Goal: Task Accomplishment & Management: Manage account settings

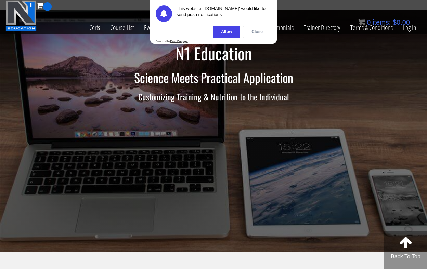
click at [258, 34] on div "Close" at bounding box center [257, 32] width 28 height 13
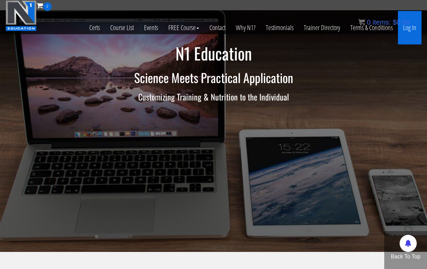
click at [405, 31] on link "Log In" at bounding box center [410, 28] width 24 height 34
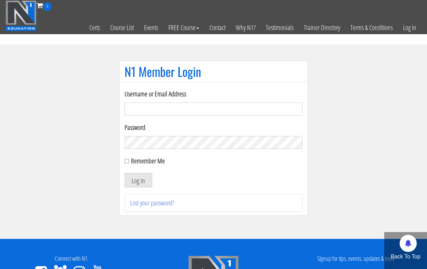
type input "jweimar@mac.com"
click at [138, 180] on button "Log In" at bounding box center [138, 180] width 28 height 14
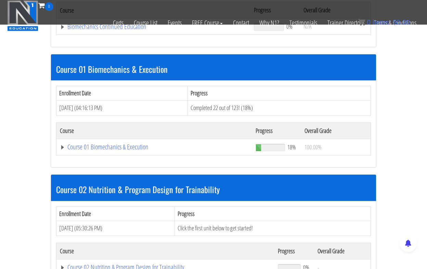
scroll to position [168, 0]
click at [108, 30] on link "Course 01 Biomechanics & Execution" at bounding box center [153, 26] width 187 height 7
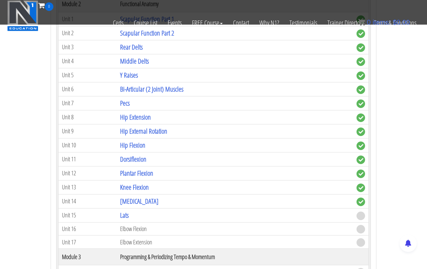
scroll to position [479, 0]
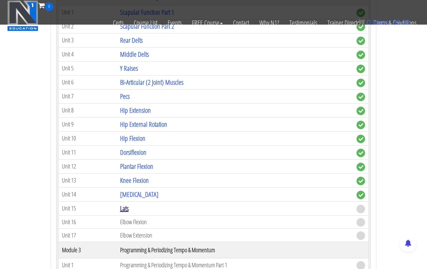
click at [129, 209] on link "Lats" at bounding box center [124, 208] width 9 height 9
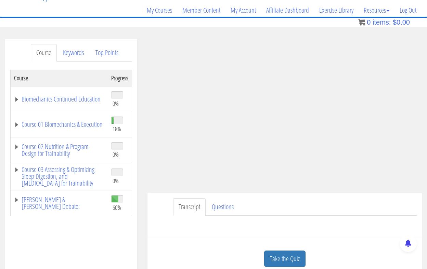
scroll to position [51, 0]
